Goal: Ask a question

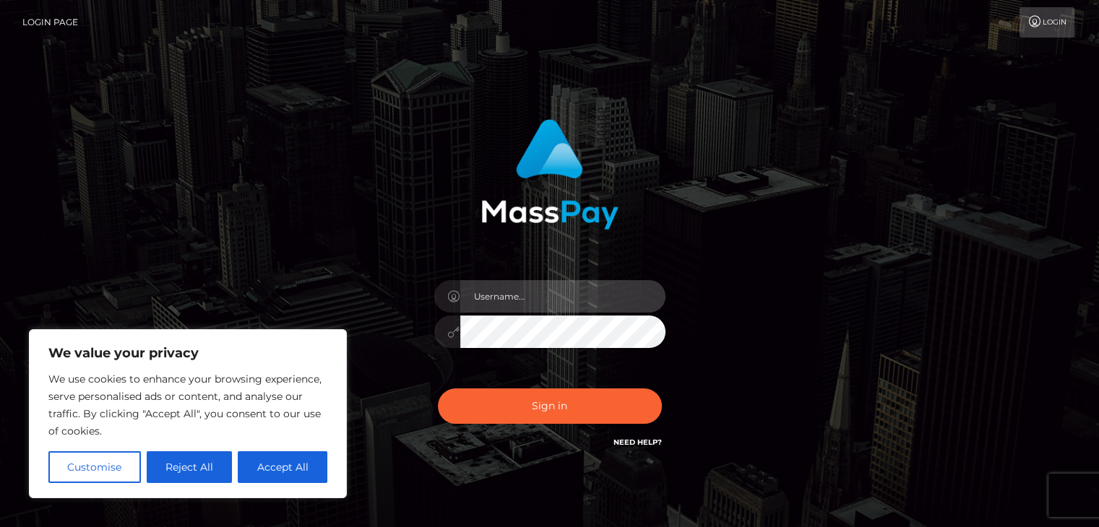
type input "[EMAIL_ADDRESS][DOMAIN_NAME]"
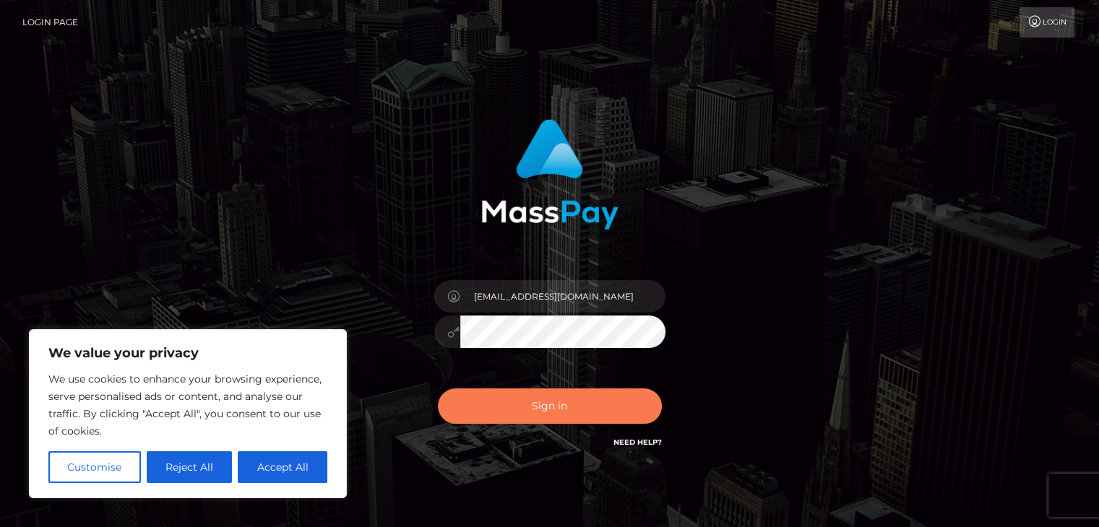
click at [558, 403] on button "Sign in" at bounding box center [550, 406] width 224 height 35
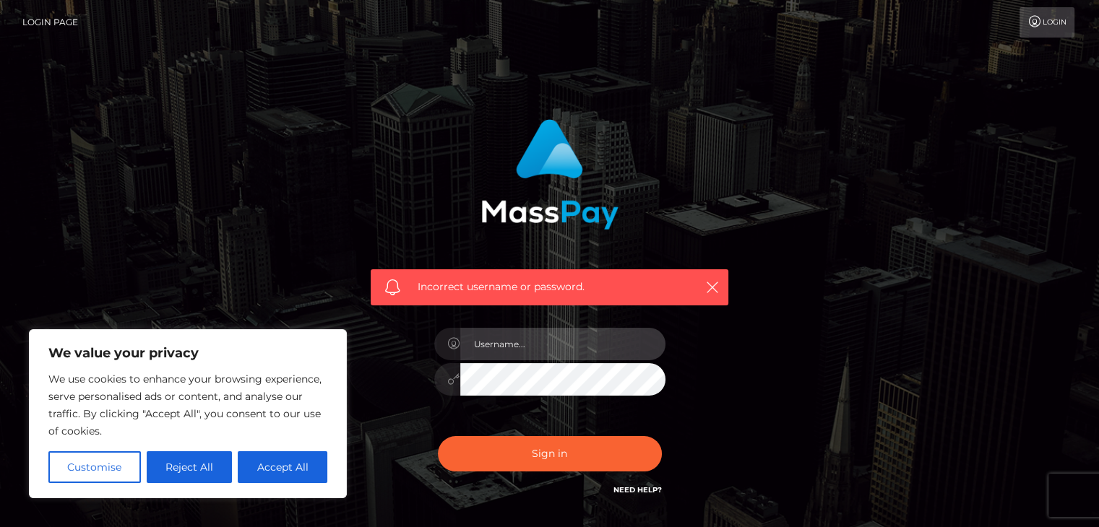
click at [519, 341] on input "text" at bounding box center [562, 344] width 205 height 33
type input "[EMAIL_ADDRESS][DOMAIN_NAME]"
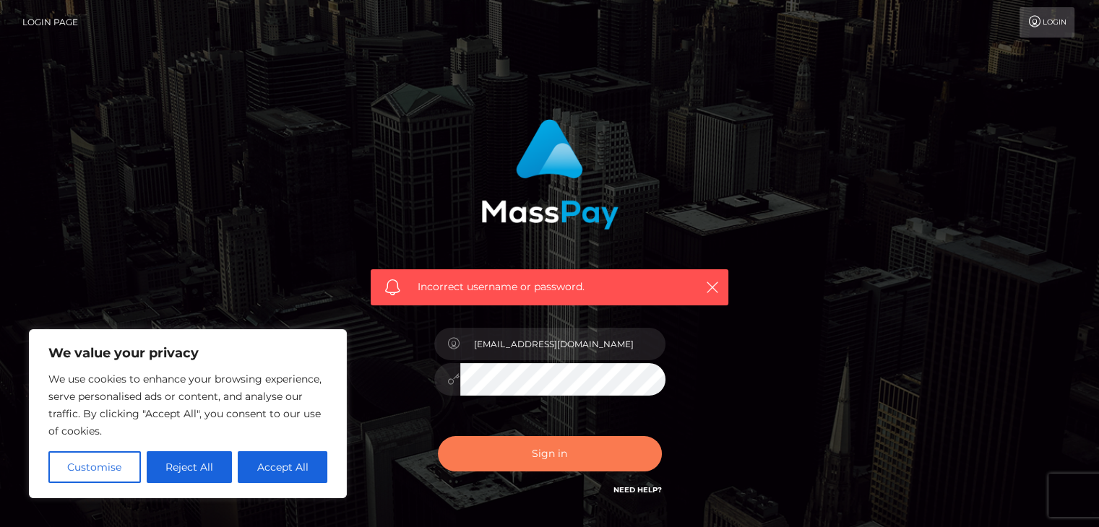
click at [530, 459] on button "Sign in" at bounding box center [550, 453] width 224 height 35
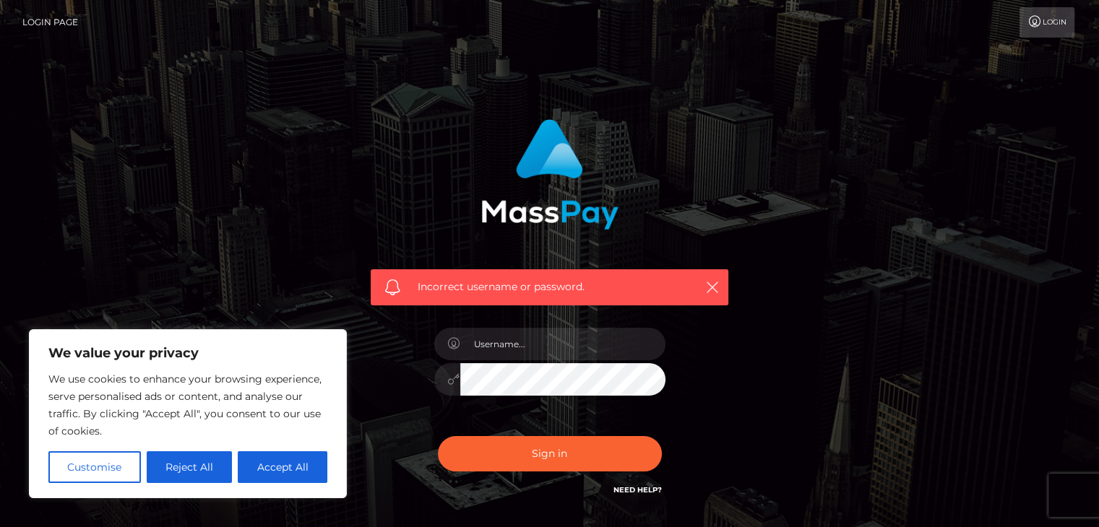
click at [638, 489] on link "Need Help?" at bounding box center [637, 490] width 48 height 9
click at [285, 455] on button "Accept All" at bounding box center [283, 468] width 90 height 32
checkbox input "true"
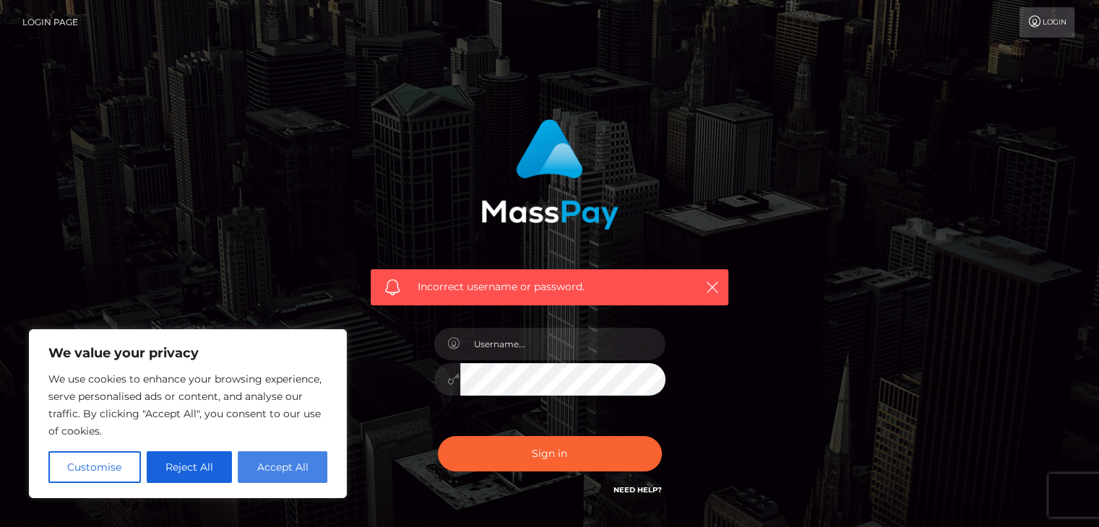
checkbox input "true"
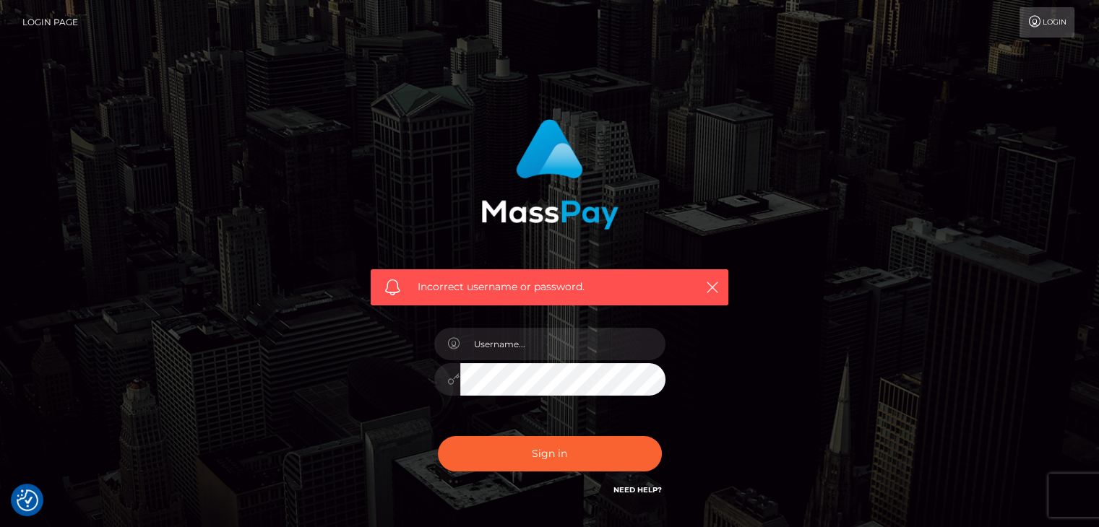
click at [626, 492] on link "Need Help?" at bounding box center [637, 490] width 48 height 9
click at [650, 488] on link "Need Help?" at bounding box center [637, 490] width 48 height 9
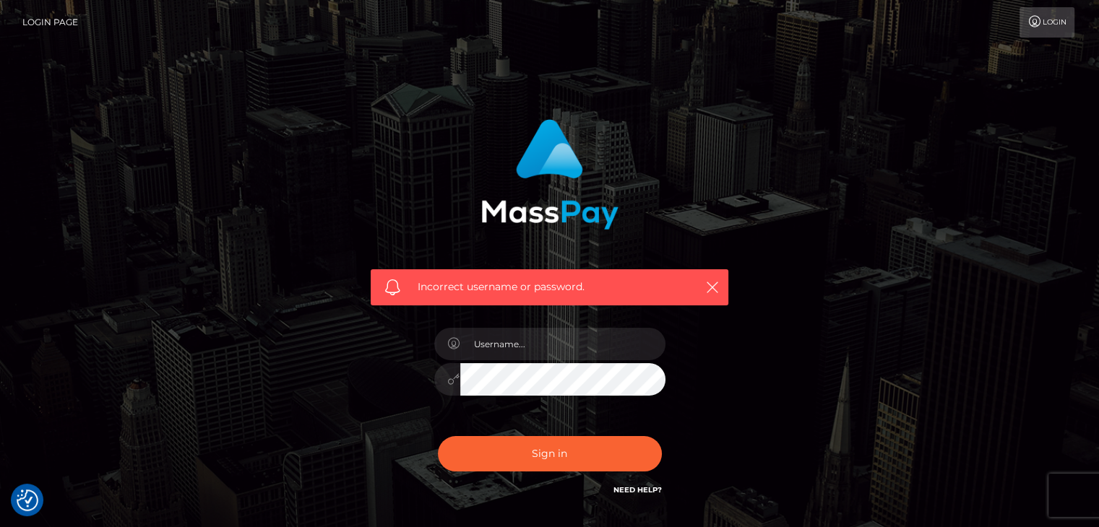
click at [650, 488] on link "Need Help?" at bounding box center [637, 490] width 48 height 9
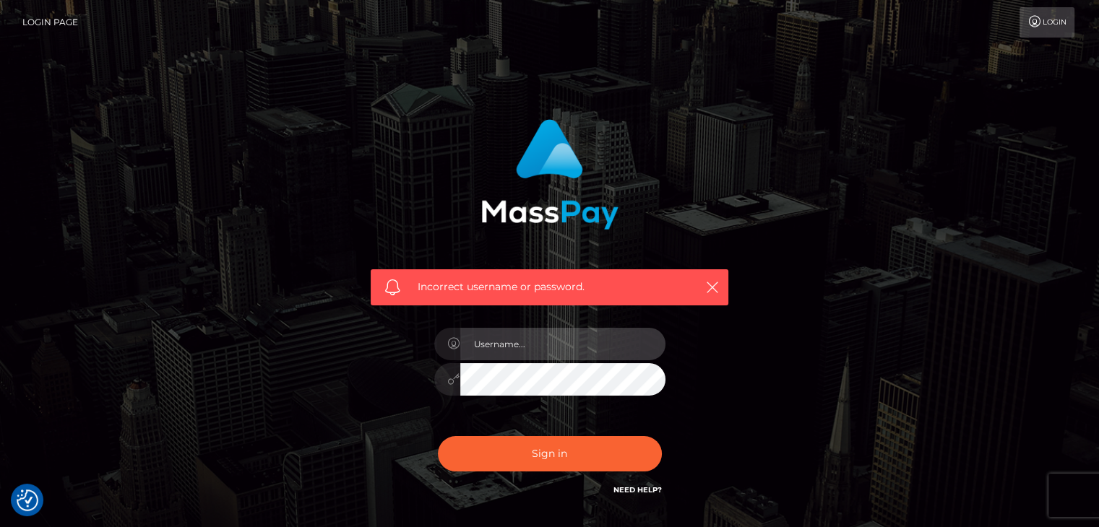
click at [530, 351] on input "text" at bounding box center [562, 344] width 205 height 33
type input "annawantsurbrains@gmail.com"
drag, startPoint x: 621, startPoint y: 351, endPoint x: 389, endPoint y: 371, distance: 233.5
click at [389, 371] on div "Incorrect username or password. annawantsurbrains@gmail.com" at bounding box center [549, 308] width 379 height 401
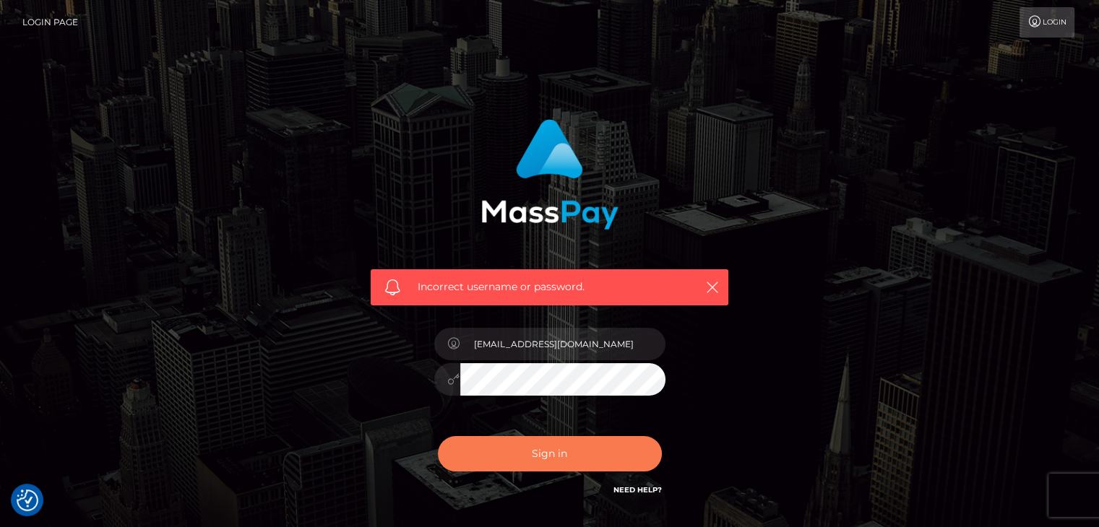
click at [482, 448] on button "Sign in" at bounding box center [550, 453] width 224 height 35
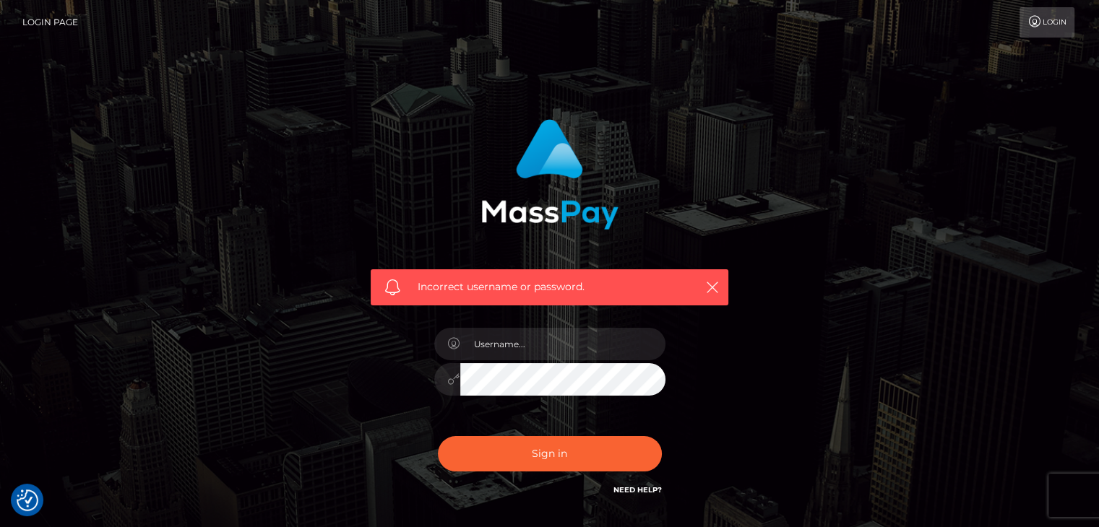
click at [1030, 25] on icon at bounding box center [1034, 22] width 15 height 12
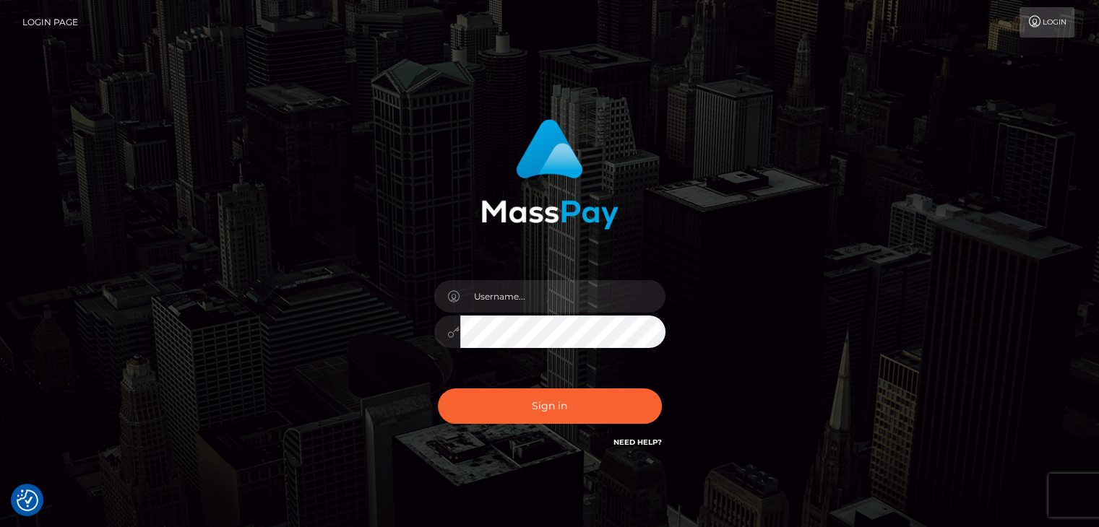
click at [641, 444] on link "Need Help?" at bounding box center [637, 442] width 48 height 9
